Goal: Find specific page/section: Find specific page/section

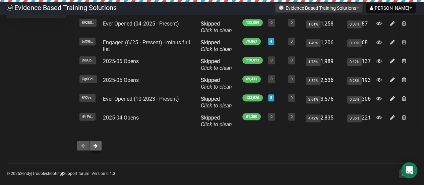
scroll to position [151, 0]
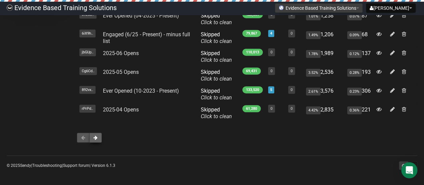
click at [99, 137] on button at bounding box center [95, 137] width 13 height 10
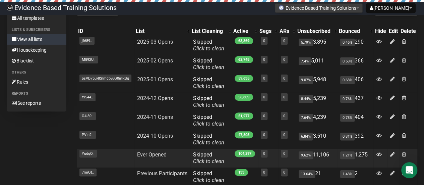
scroll to position [100, 0]
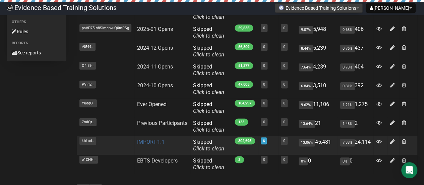
click at [150, 139] on link "IMPORT-1.1" at bounding box center [150, 141] width 27 height 6
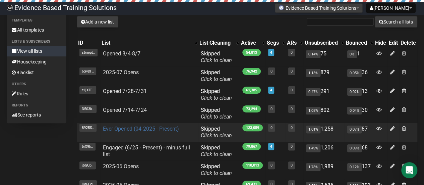
scroll to position [67, 0]
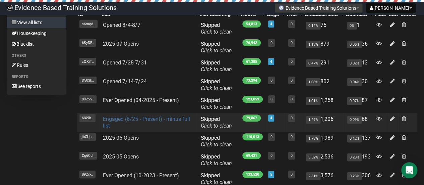
click at [134, 120] on link "Engaged (6/25 - Present) - minus full list" at bounding box center [146, 122] width 87 height 13
